Goal: Task Accomplishment & Management: Manage account settings

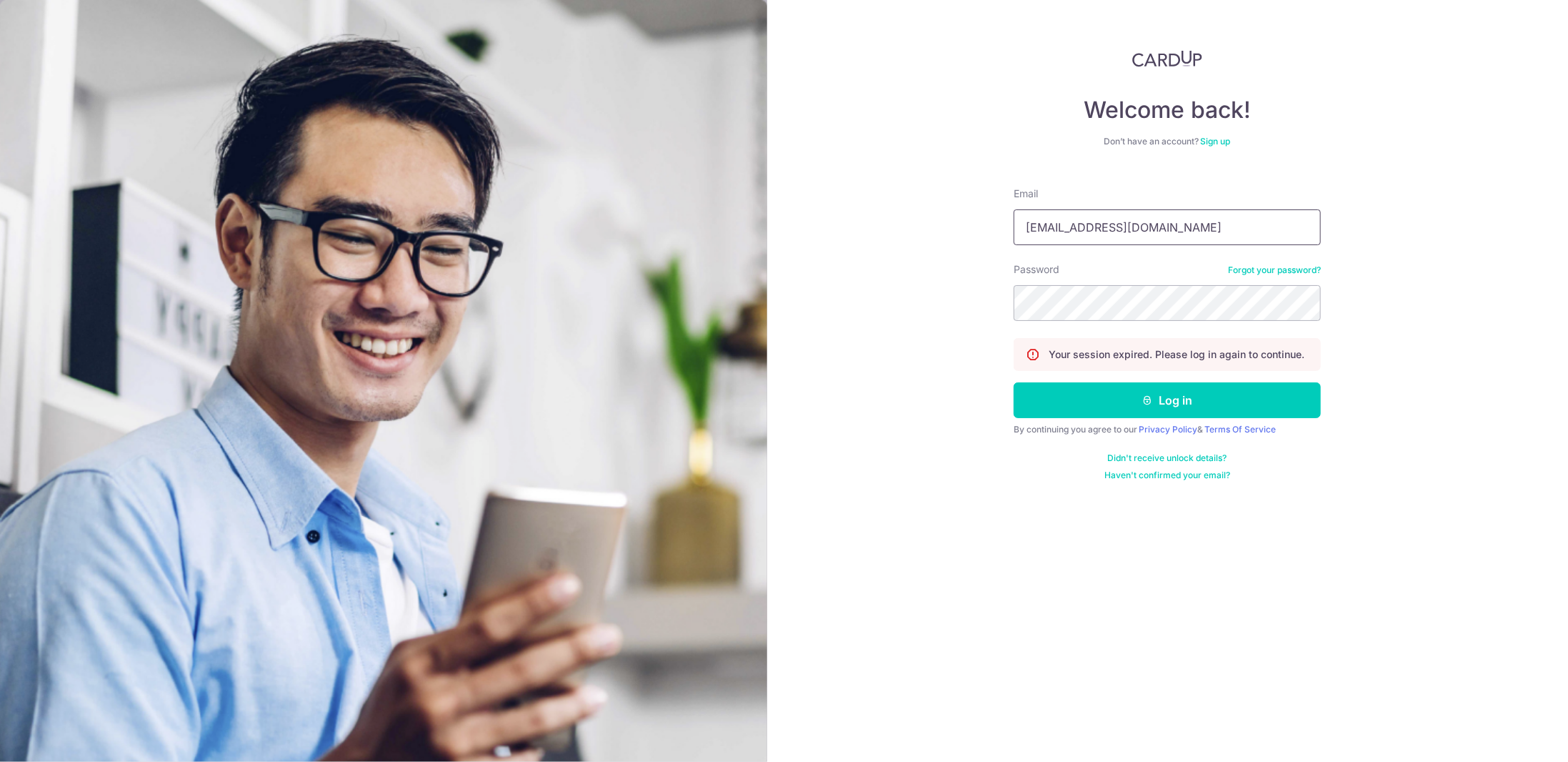
type input "[EMAIL_ADDRESS][DOMAIN_NAME]"
click at [1177, 383] on button "Log in" at bounding box center [1167, 400] width 308 height 36
